Goal: Check status: Check status

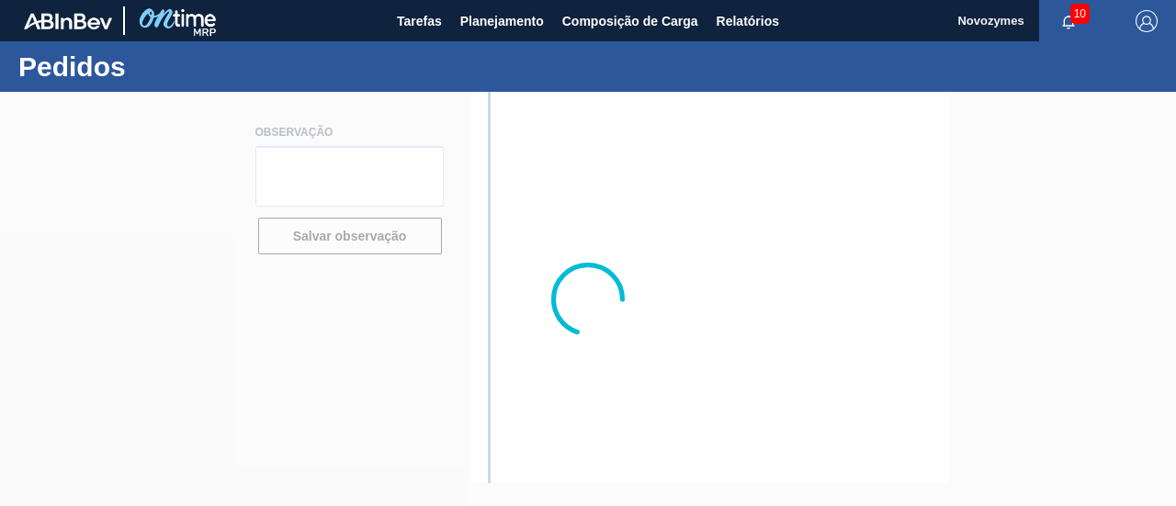
type textarea "[PERSON_NAME] será enviado em até 04/julho pois iniciaremos importação sob dema…"
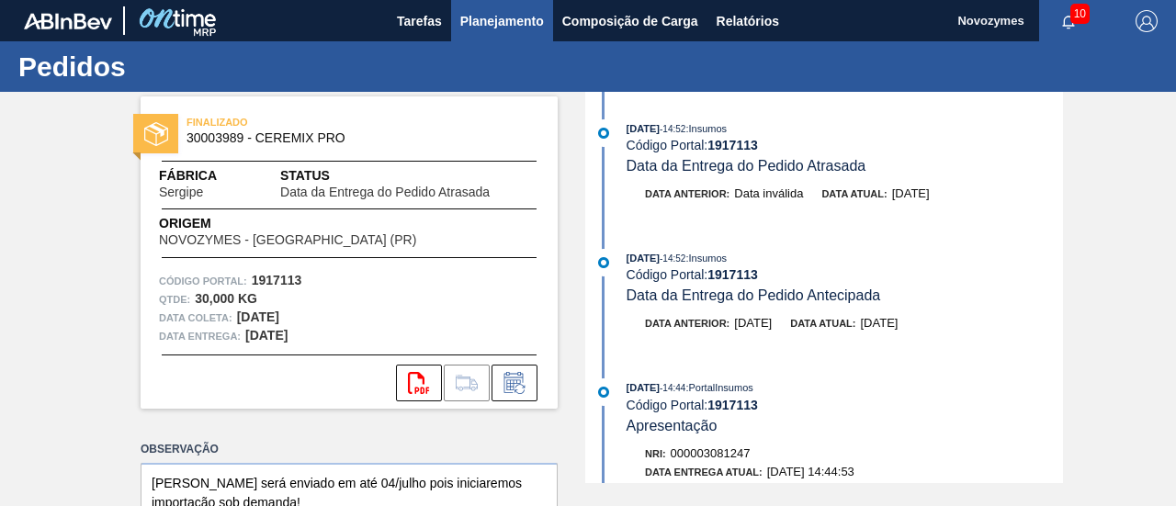
click at [500, 30] on span "Planejamento" at bounding box center [502, 21] width 84 height 22
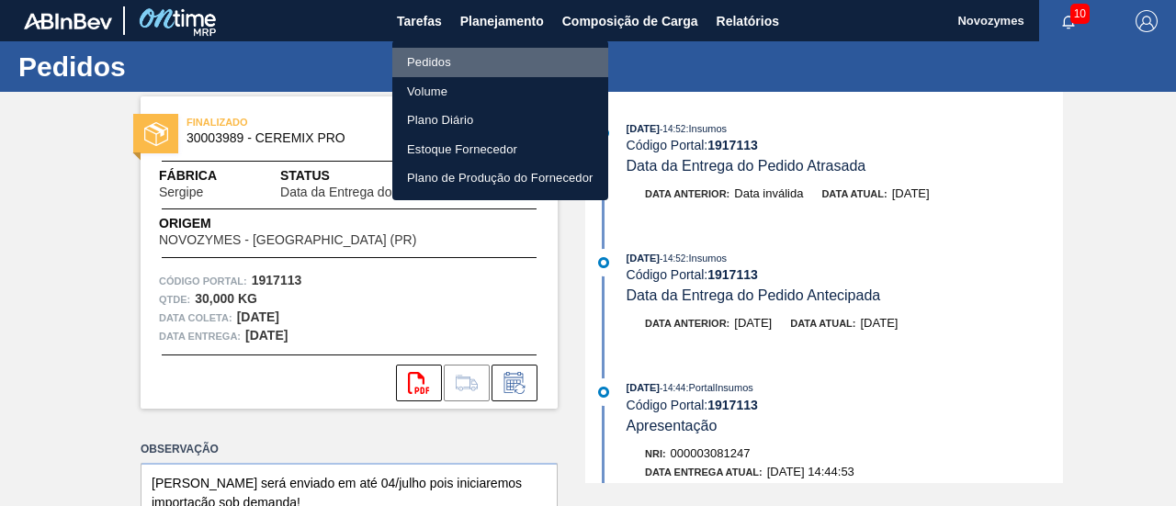
click at [511, 53] on li "Pedidos" at bounding box center [500, 62] width 216 height 29
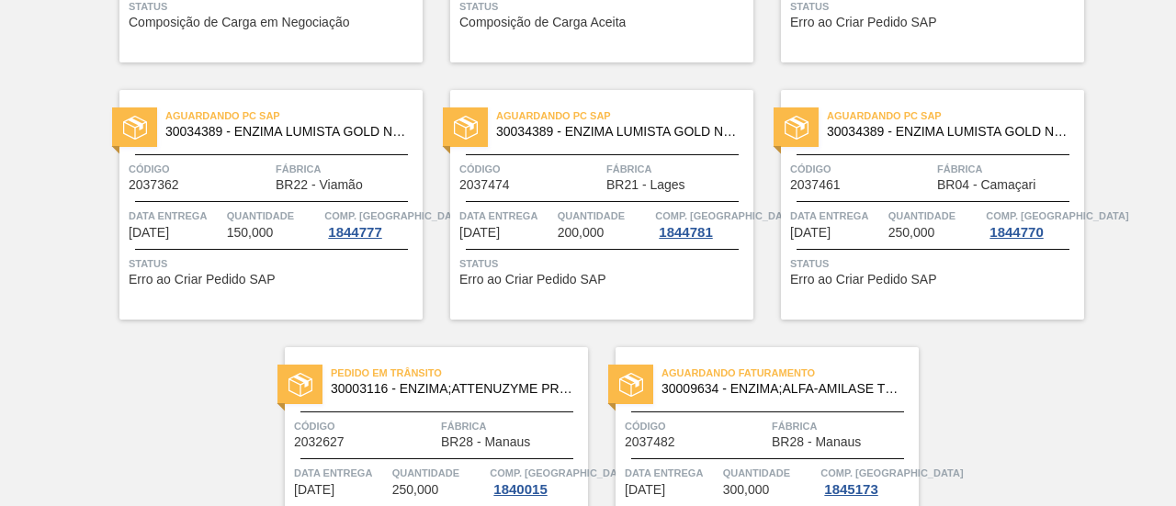
scroll to position [918, 0]
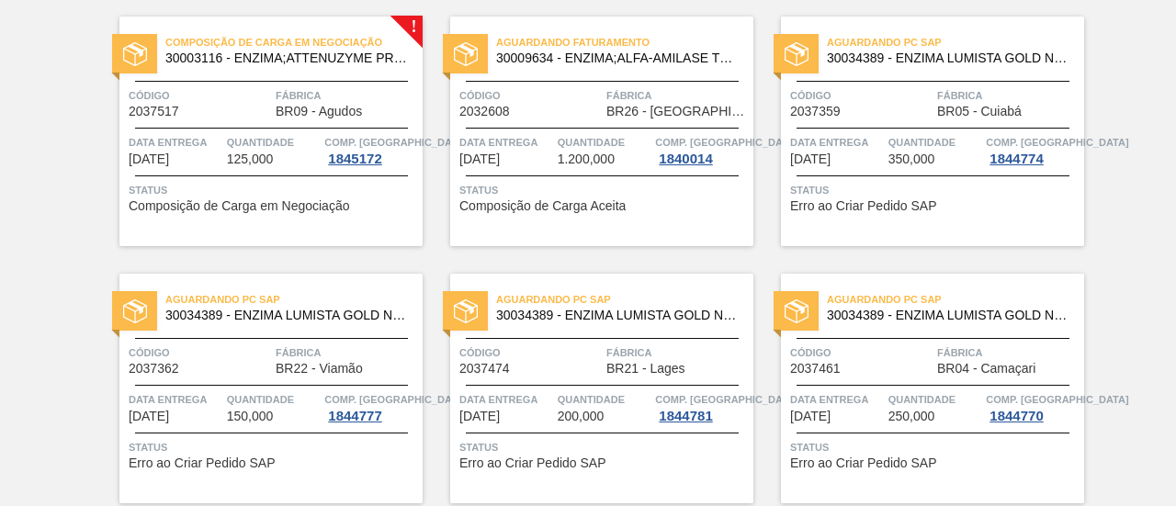
click at [296, 145] on span "Quantidade" at bounding box center [274, 142] width 94 height 18
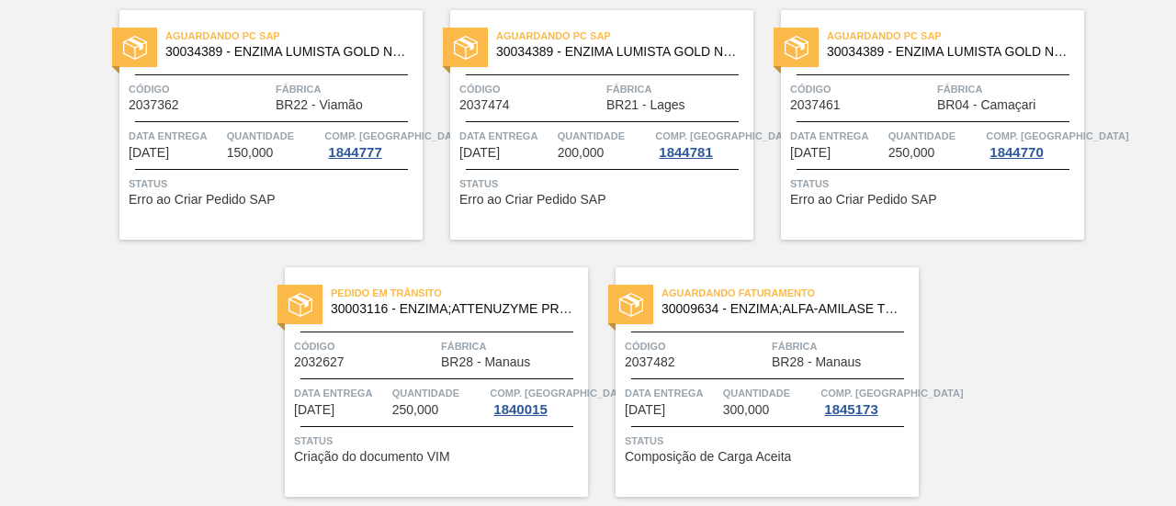
scroll to position [1240, 0]
